Goal: Transaction & Acquisition: Purchase product/service

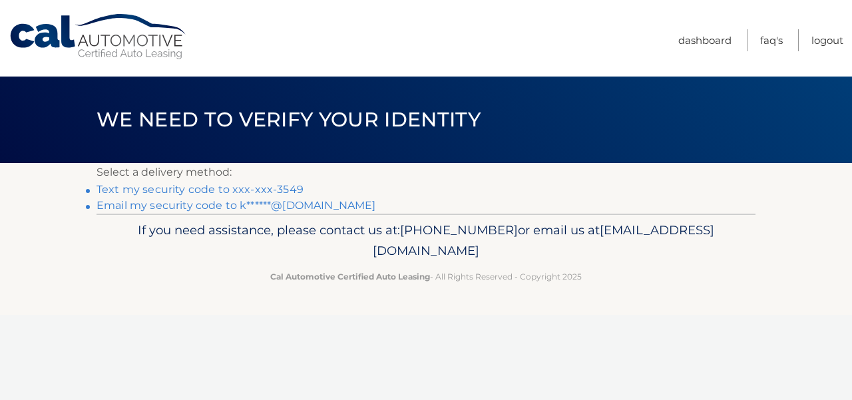
click at [156, 186] on link "Text my security code to xxx-xxx-3549" at bounding box center [199, 189] width 207 height 13
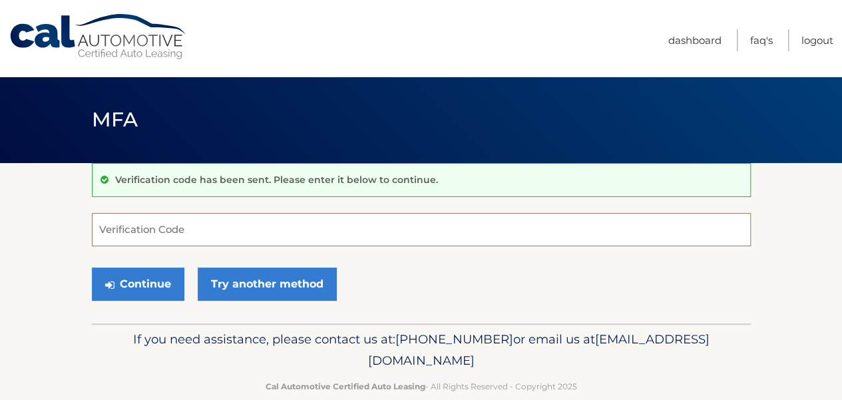
click at [157, 222] on input "Verification Code" at bounding box center [421, 229] width 659 height 33
click at [155, 228] on input "Verification Code" at bounding box center [421, 229] width 659 height 33
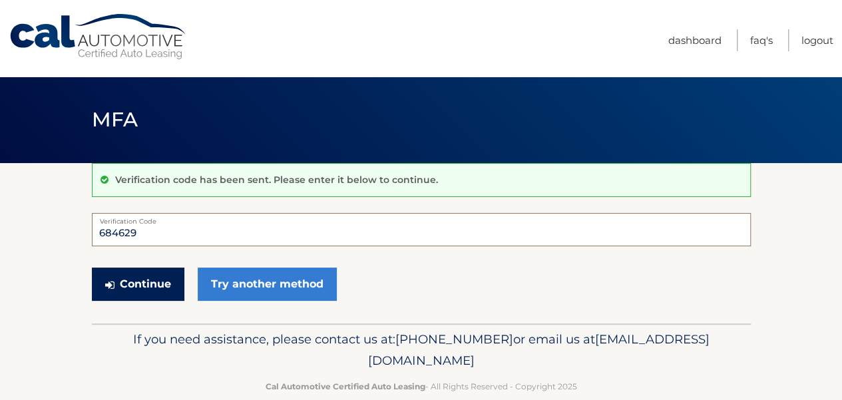
type input "684629"
drag, startPoint x: 154, startPoint y: 279, endPoint x: 149, endPoint y: 285, distance: 8.5
click at [149, 285] on button "Continue" at bounding box center [138, 283] width 92 height 33
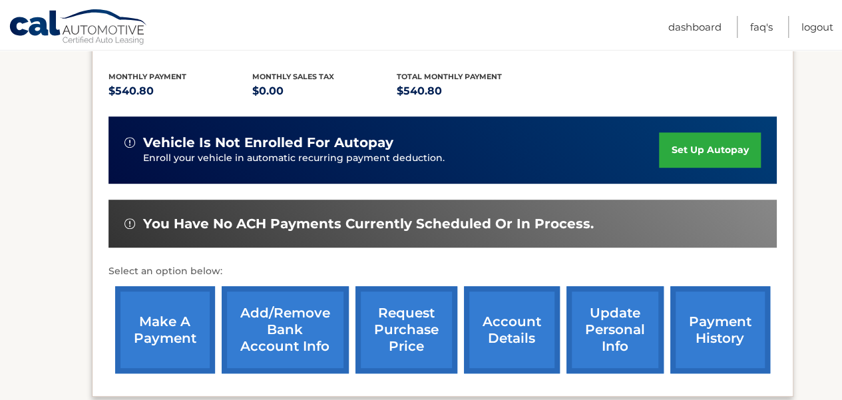
scroll to position [270, 0]
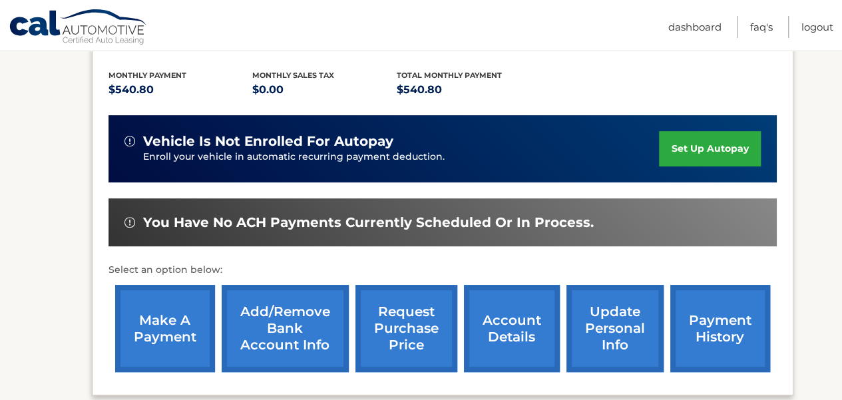
click at [150, 332] on link "make a payment" at bounding box center [165, 328] width 100 height 87
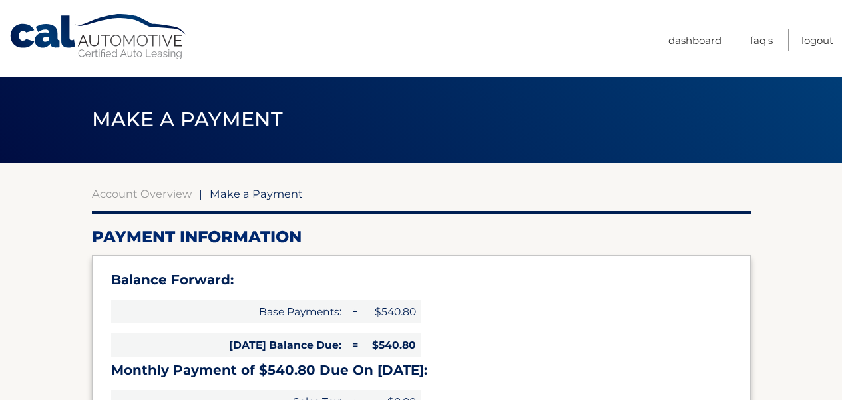
select select "OWFmNTIxN2MtMjNhMi00MzU0LWIyMTktMzhkNzkzMThkZjQw"
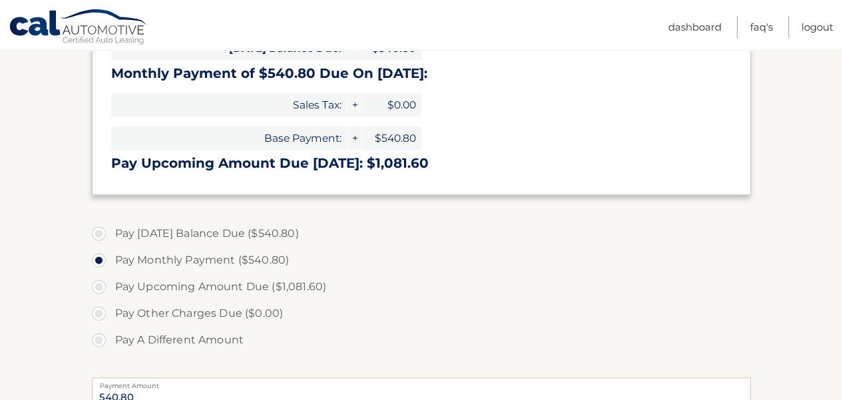
scroll to position [299, 0]
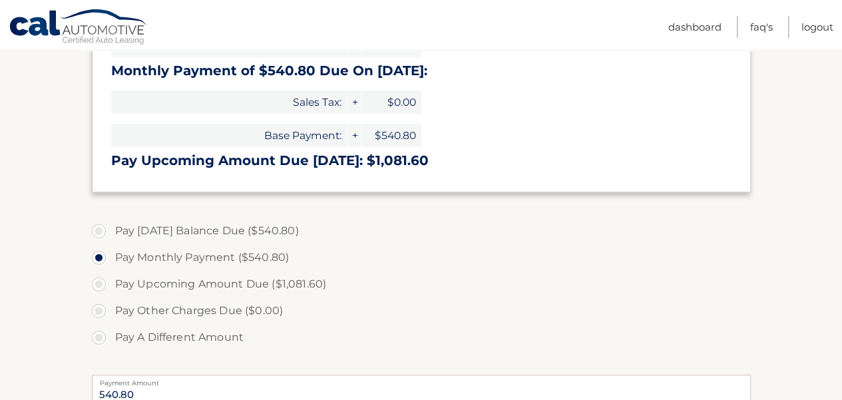
click at [144, 228] on label "Pay Today's Balance Due ($540.80)" at bounding box center [421, 231] width 659 height 27
click at [110, 228] on input "Pay Today's Balance Due ($540.80)" at bounding box center [103, 228] width 13 height 21
radio input "true"
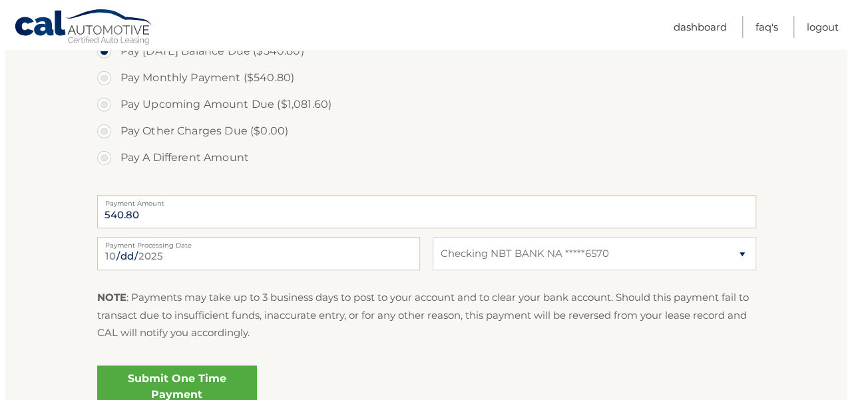
scroll to position [484, 0]
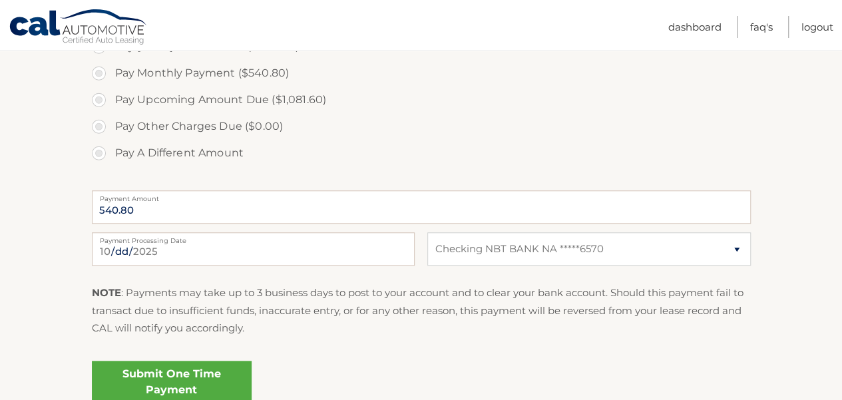
click at [188, 377] on link "Submit One Time Payment" at bounding box center [172, 382] width 160 height 43
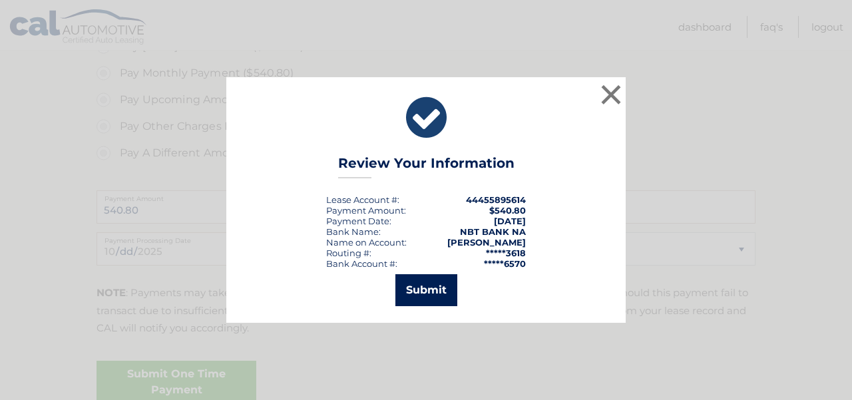
click at [424, 287] on button "Submit" at bounding box center [426, 290] width 62 height 32
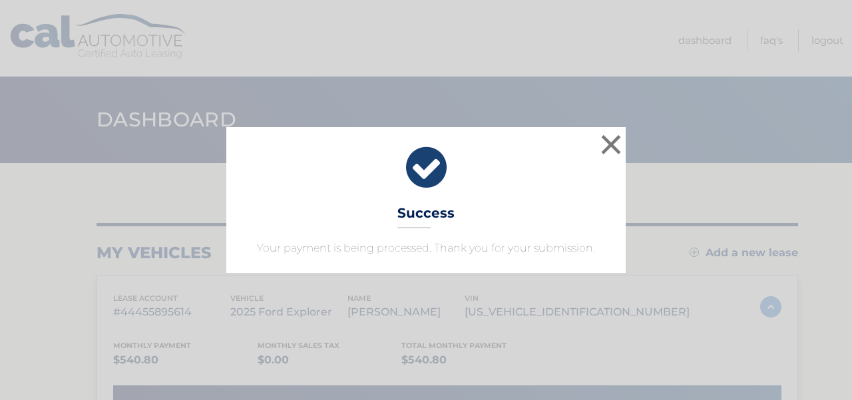
click at [653, 53] on div "× Success Your payment is being processed. Thank you for your submission. Loadi…" at bounding box center [426, 200] width 852 height 400
